Goal: Information Seeking & Learning: Check status

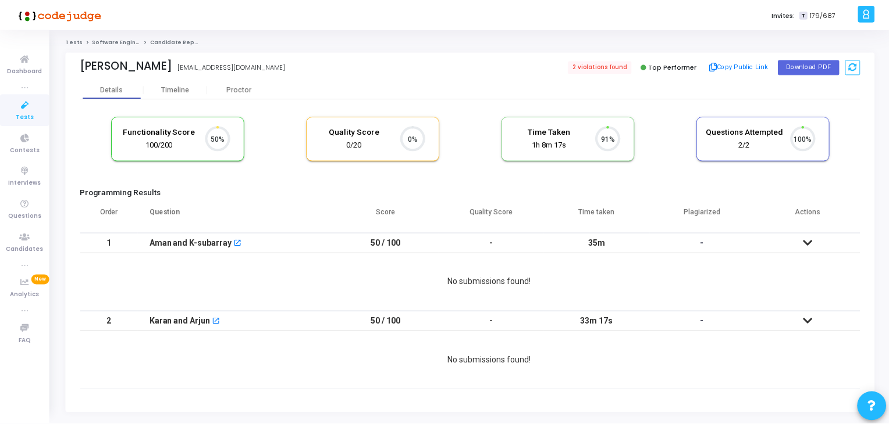
scroll to position [24, 30]
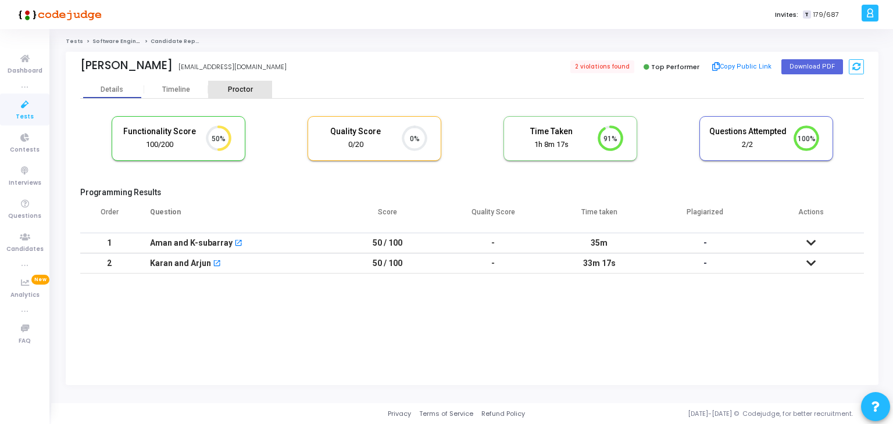
click at [235, 97] on div "Proctor" at bounding box center [240, 89] width 64 height 17
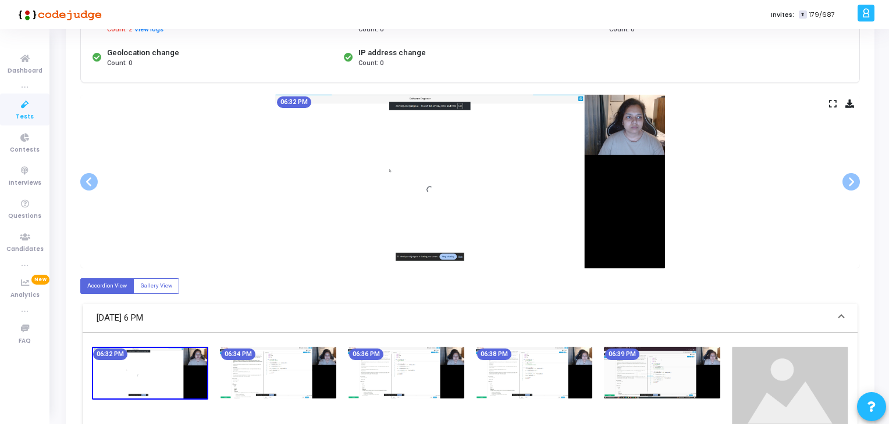
scroll to position [174, 0]
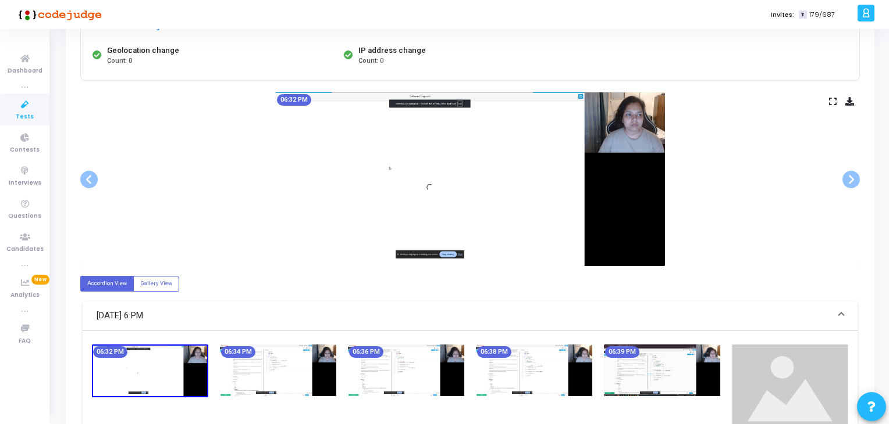
click at [463, 352] on img at bounding box center [406, 371] width 116 height 52
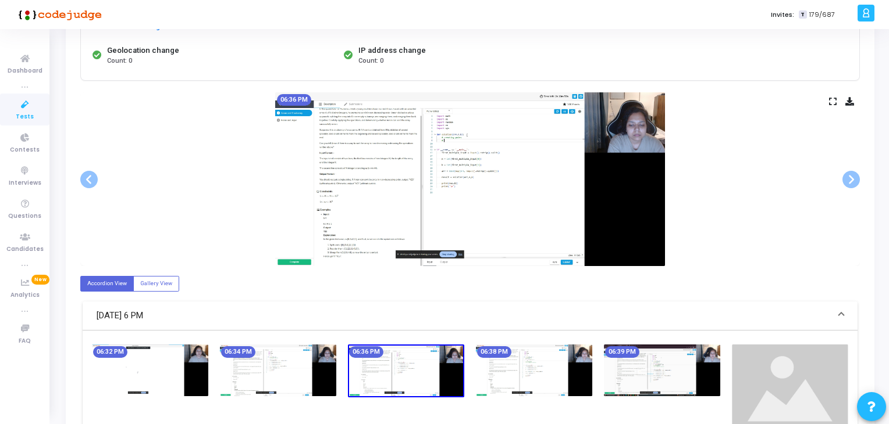
click at [532, 356] on img at bounding box center [534, 371] width 116 height 52
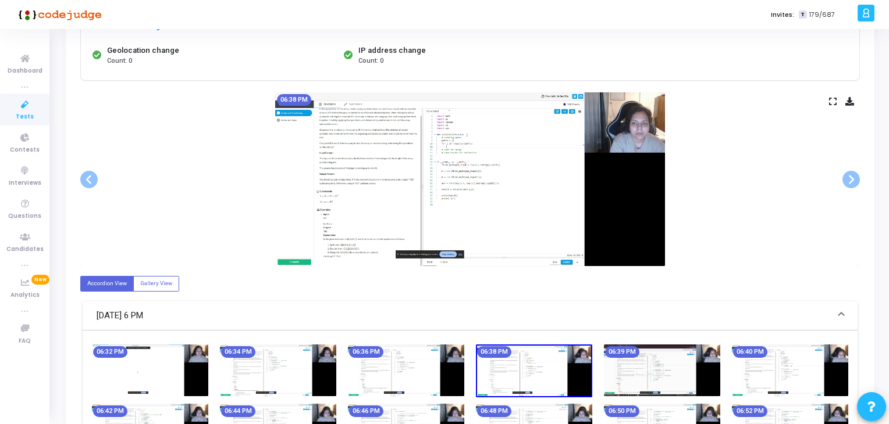
click at [617, 359] on img at bounding box center [662, 371] width 116 height 52
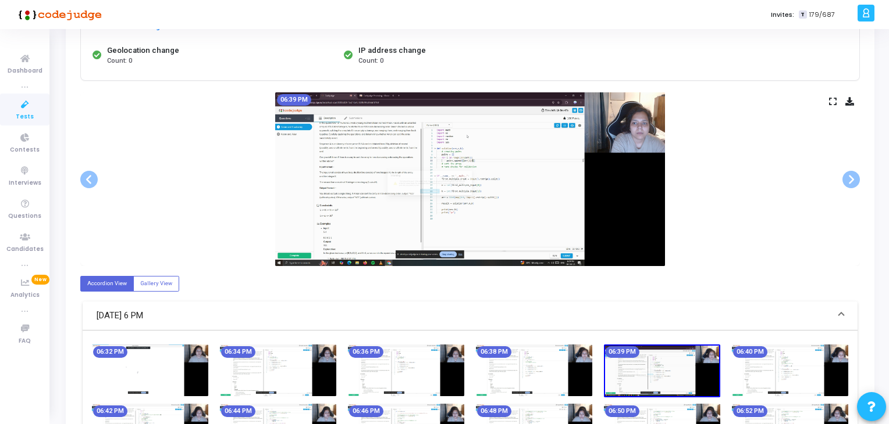
click at [480, 369] on img at bounding box center [534, 371] width 116 height 52
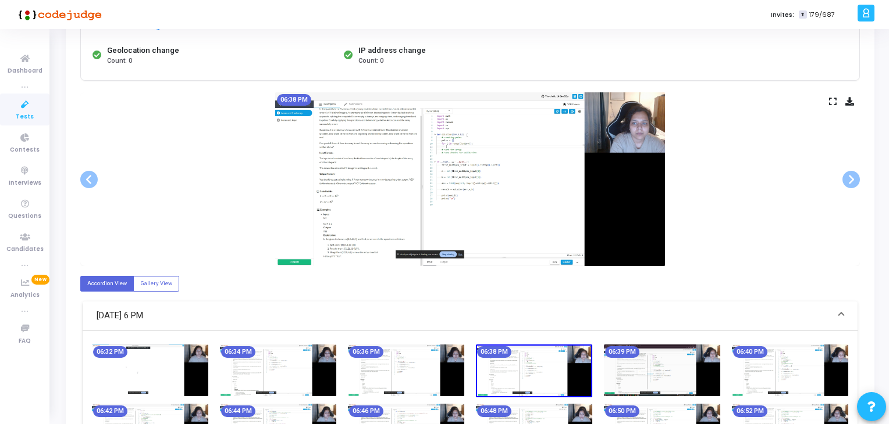
click at [388, 372] on img at bounding box center [406, 371] width 116 height 52
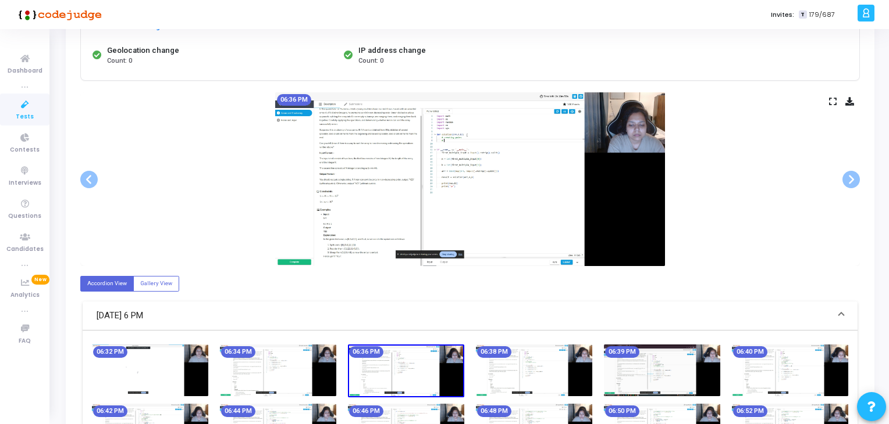
click at [327, 373] on img at bounding box center [278, 371] width 116 height 52
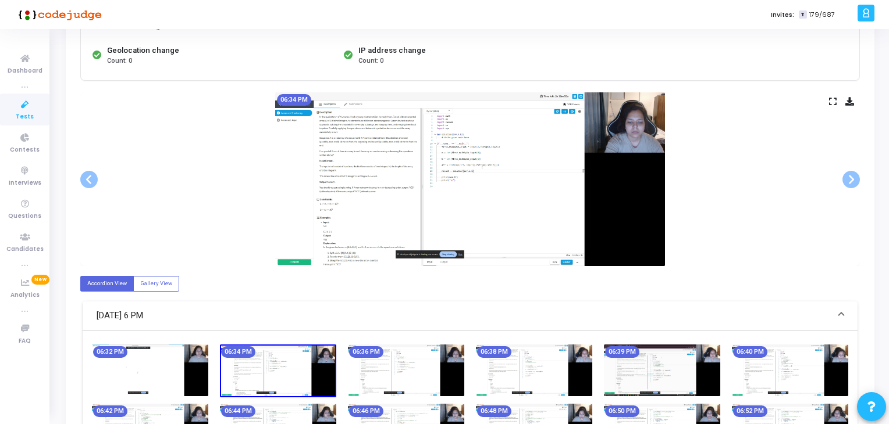
click at [258, 373] on img at bounding box center [278, 371] width 116 height 53
click at [205, 373] on img at bounding box center [150, 371] width 116 height 52
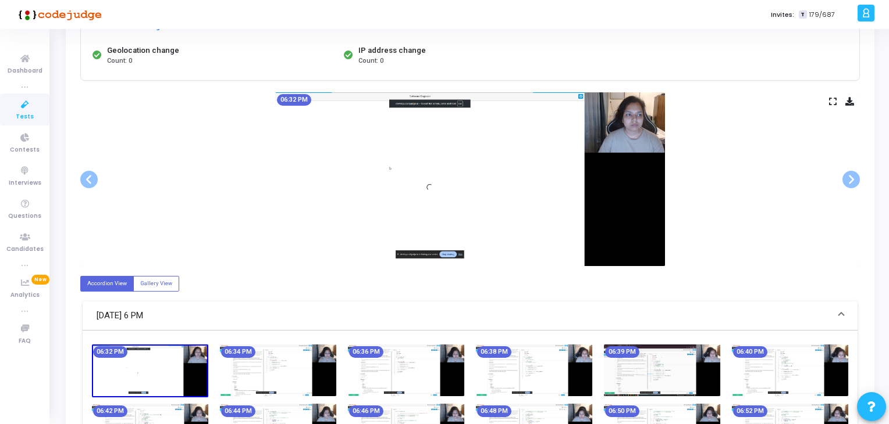
click at [161, 377] on img at bounding box center [150, 371] width 116 height 53
click at [226, 374] on img at bounding box center [278, 371] width 116 height 52
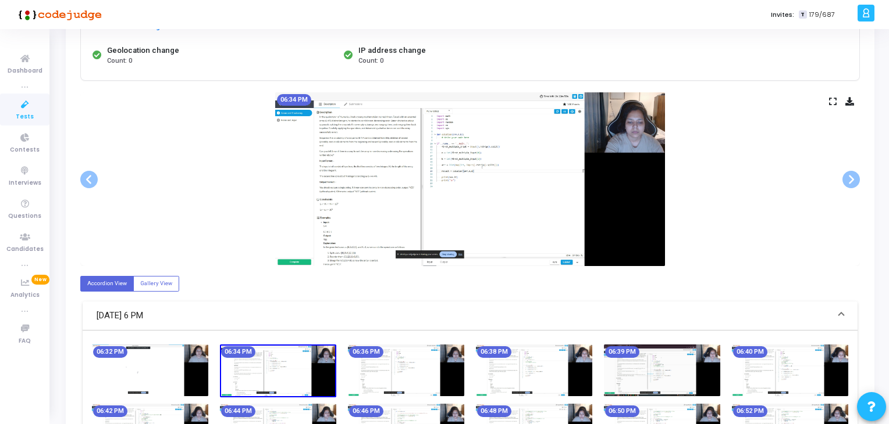
click at [380, 366] on img at bounding box center [406, 371] width 116 height 52
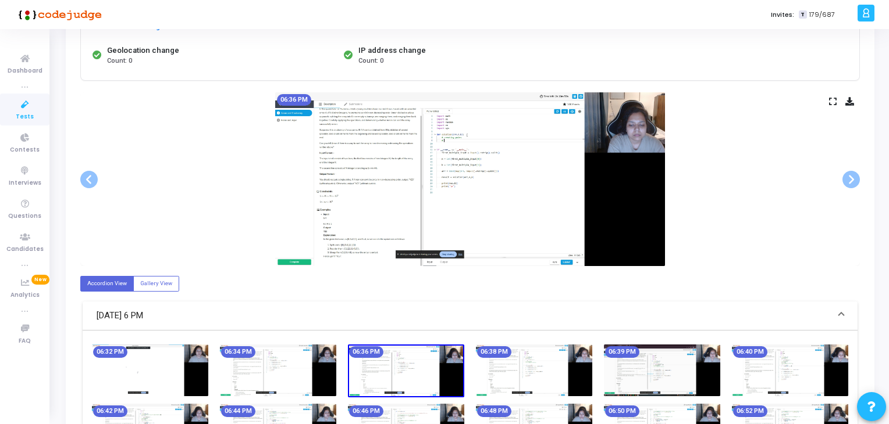
click at [516, 373] on img at bounding box center [534, 371] width 116 height 52
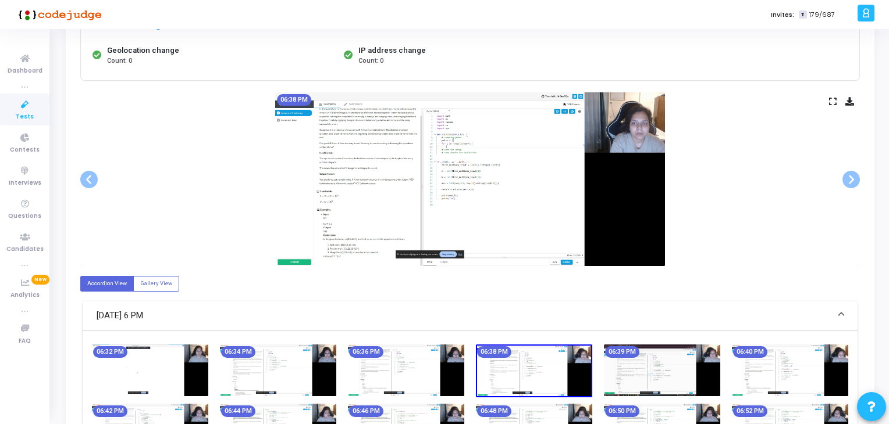
click at [628, 373] on img at bounding box center [662, 371] width 116 height 52
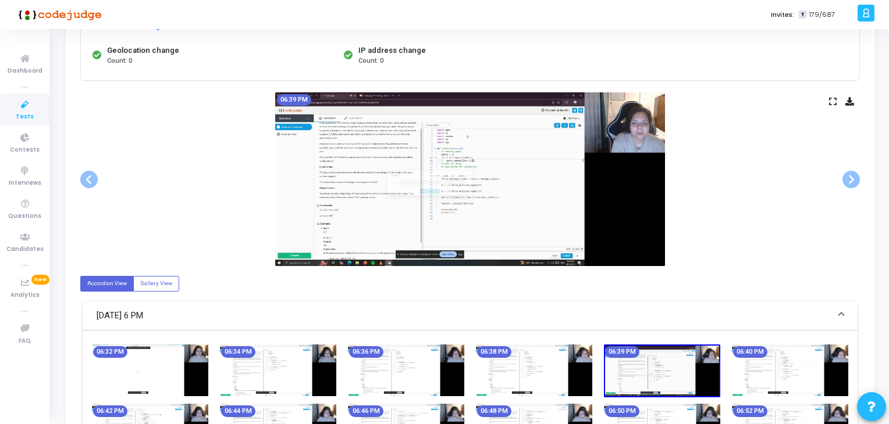
click at [713, 376] on img at bounding box center [662, 371] width 116 height 53
click at [780, 370] on img at bounding box center [790, 371] width 116 height 52
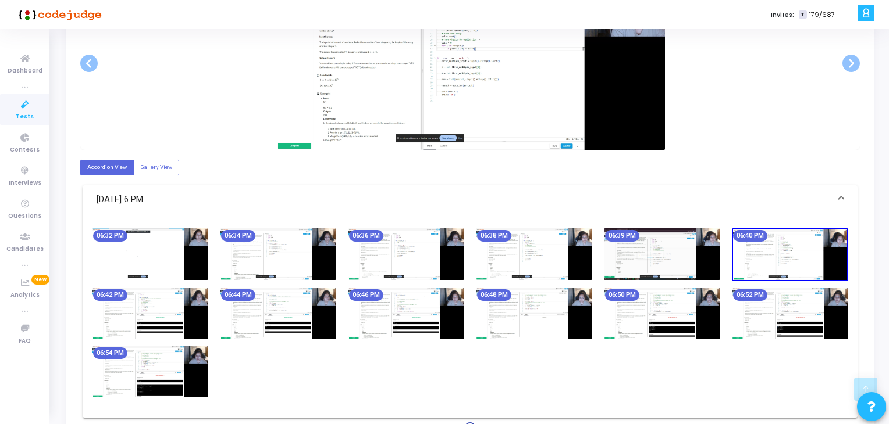
click at [522, 317] on img at bounding box center [534, 314] width 116 height 52
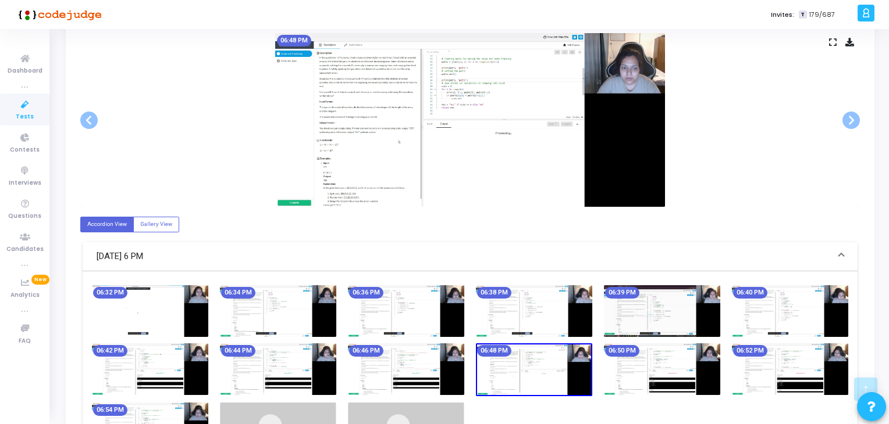
scroll to position [233, 0]
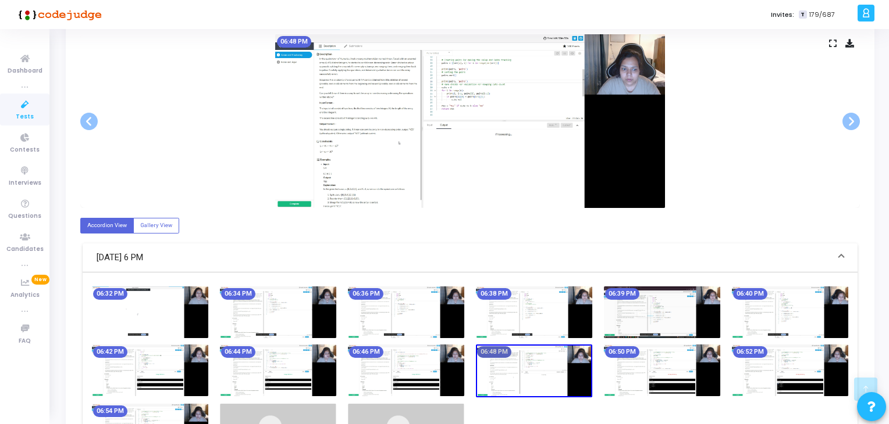
drag, startPoint x: 484, startPoint y: 352, endPoint x: 417, endPoint y: 354, distance: 66.9
click at [483, 353] on mat-chip "06:48 PM" at bounding box center [494, 353] width 34 height 12
click at [409, 354] on img at bounding box center [406, 371] width 116 height 52
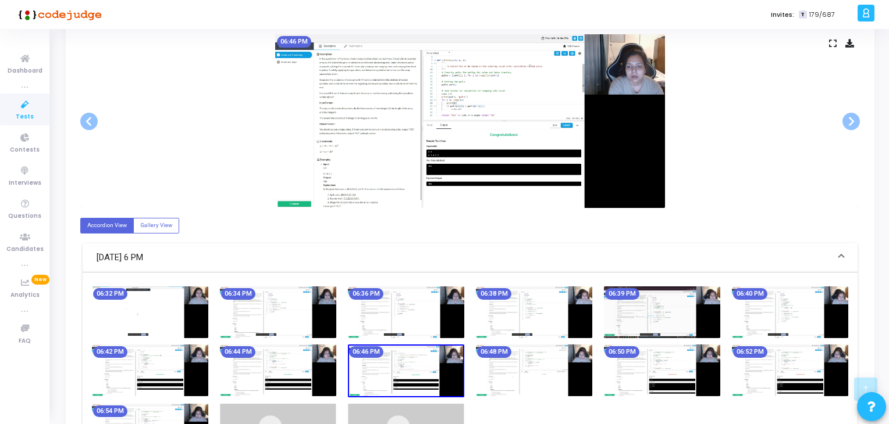
click at [340, 354] on div "06:44 PM" at bounding box center [278, 371] width 128 height 53
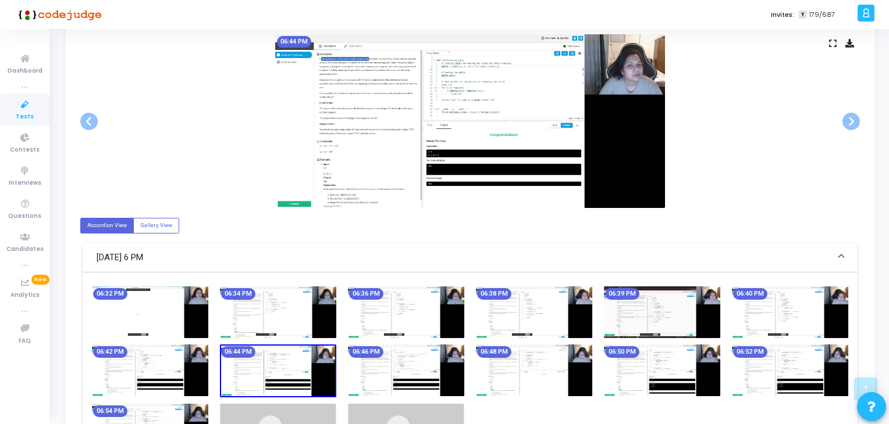
click at [256, 351] on img at bounding box center [278, 371] width 116 height 53
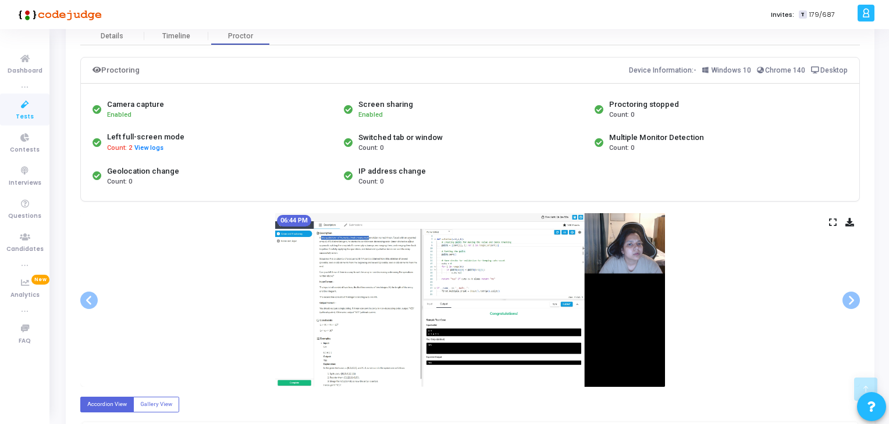
scroll to position [12, 0]
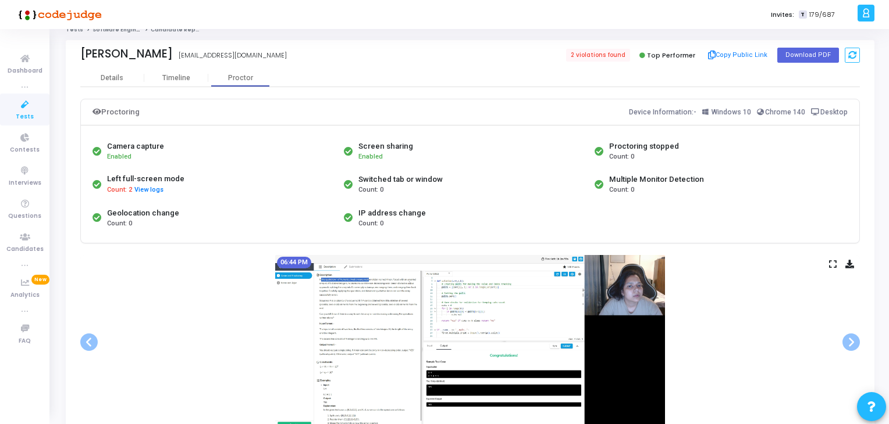
click at [28, 106] on icon at bounding box center [25, 105] width 24 height 15
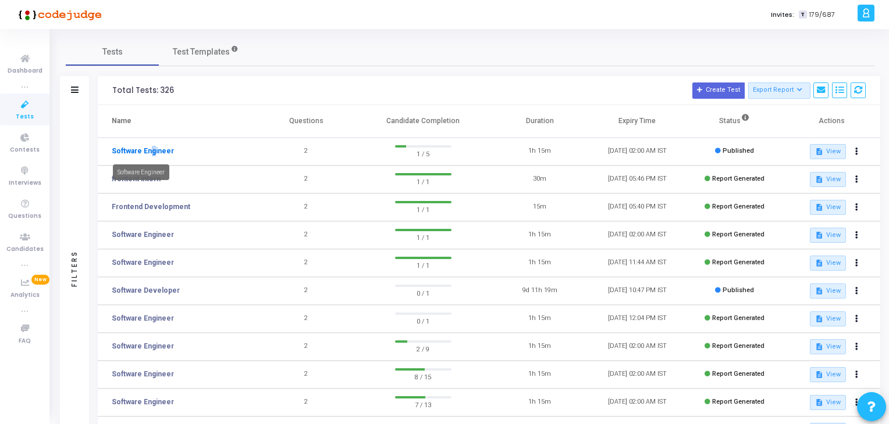
click at [148, 151] on link "Software Engineer" at bounding box center [143, 151] width 62 height 10
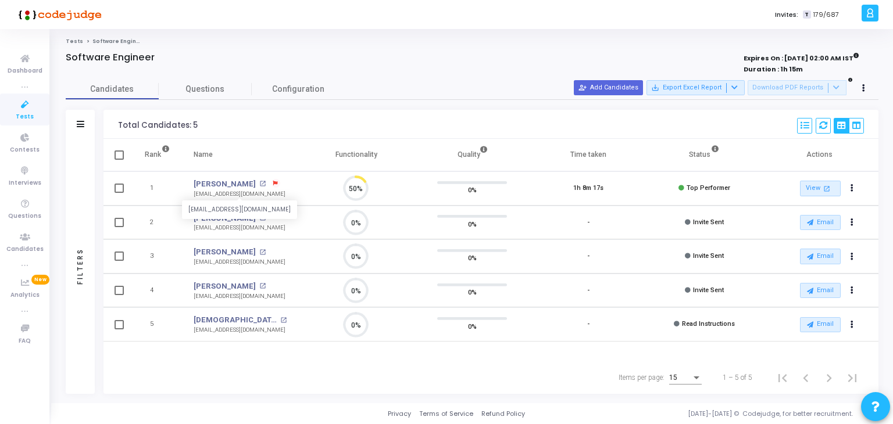
scroll to position [24, 30]
click at [226, 184] on link "[PERSON_NAME]" at bounding box center [225, 185] width 62 height 12
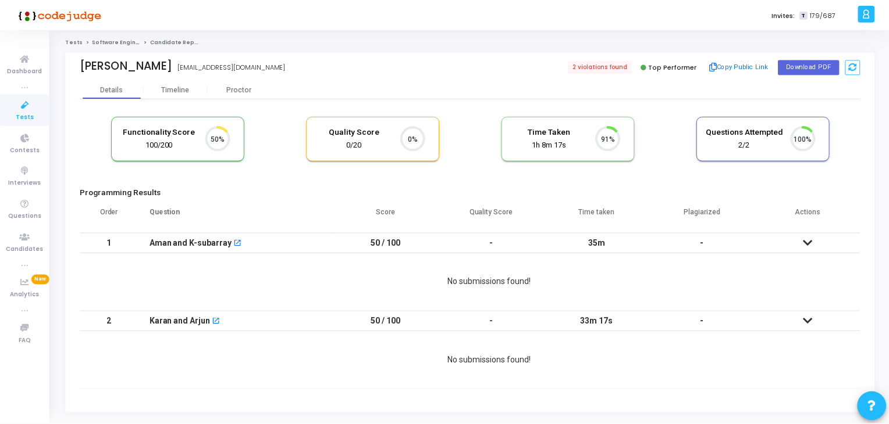
scroll to position [24, 30]
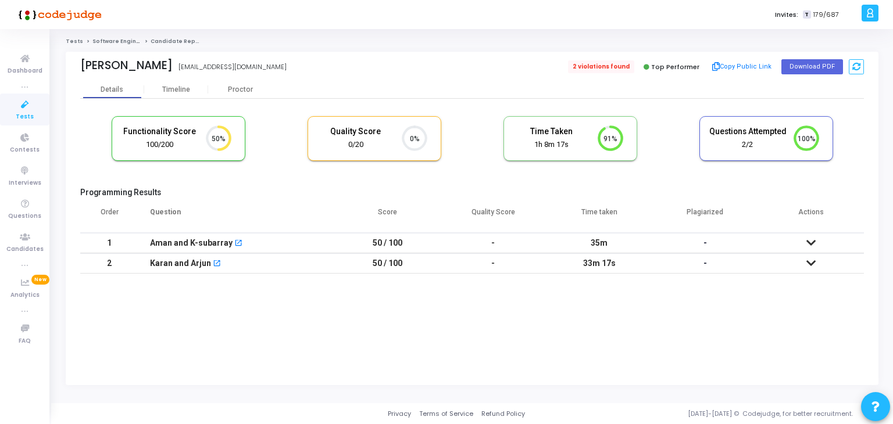
click at [620, 66] on span "2 violations found" at bounding box center [601, 66] width 66 height 13
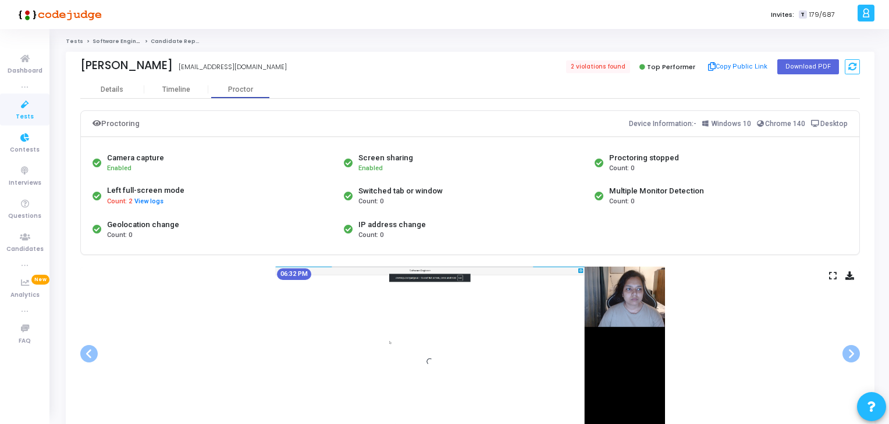
click at [25, 110] on icon at bounding box center [25, 105] width 24 height 15
